Goal: Find specific page/section: Find specific page/section

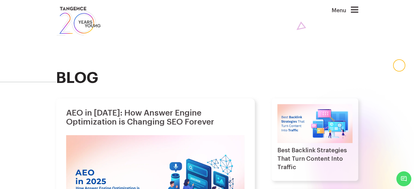
click at [356, 12] on icon at bounding box center [354, 9] width 7 height 9
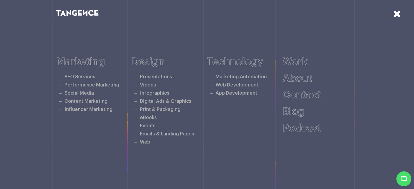
click at [396, 18] on icon at bounding box center [397, 14] width 8 height 10
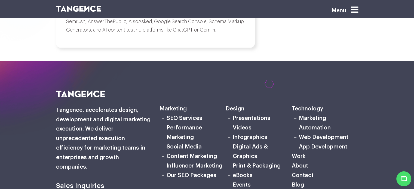
scroll to position [2479, 0]
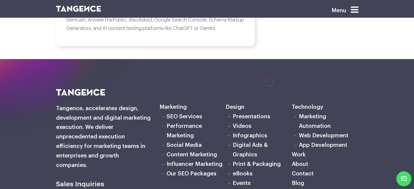
click at [358, 6] on icon at bounding box center [354, 9] width 7 height 9
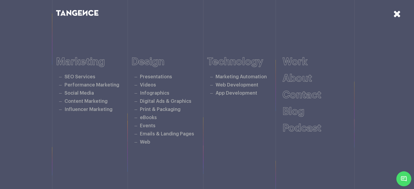
click at [395, 15] on icon at bounding box center [397, 14] width 8 height 10
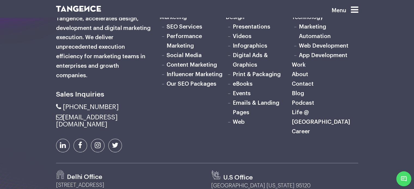
scroll to position [2571, 0]
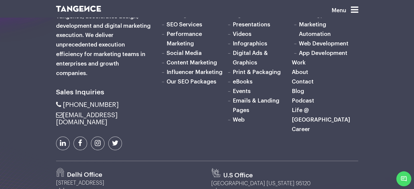
click at [304, 130] on link "Career" at bounding box center [301, 130] width 18 height 6
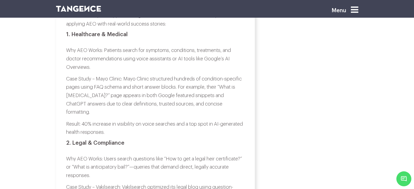
scroll to position [1654, 0]
